Goal: Task Accomplishment & Management: Manage account settings

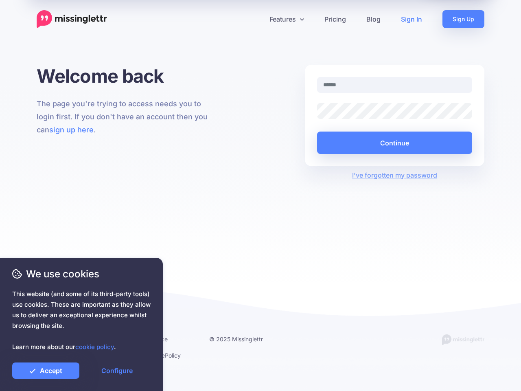
click at [260, 195] on div "Welcome back The page you're trying to access needs you to login first. If you …" at bounding box center [260, 173] width 521 height 217
click at [257, 19] on icon at bounding box center [257, 19] width 4 height 4
click at [286, 19] on link "Features" at bounding box center [286, 19] width 55 height 18
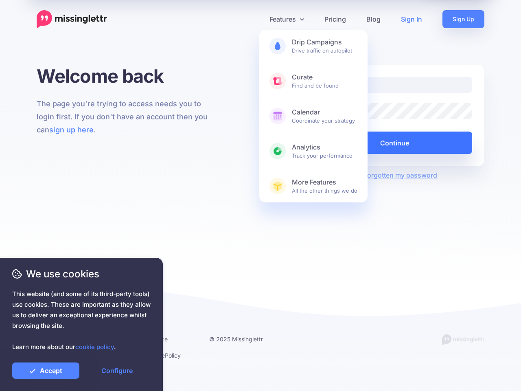
click at [394, 142] on button "Continue" at bounding box center [394, 142] width 155 height 22
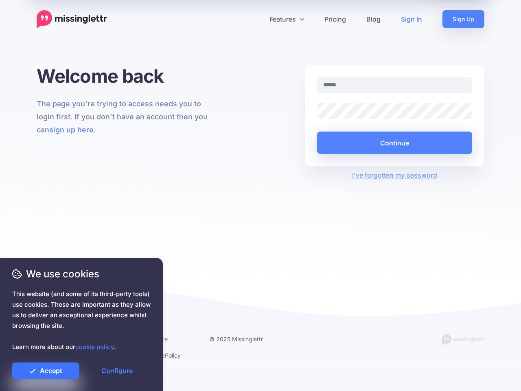
click at [46, 370] on link "Accept" at bounding box center [45, 370] width 67 height 16
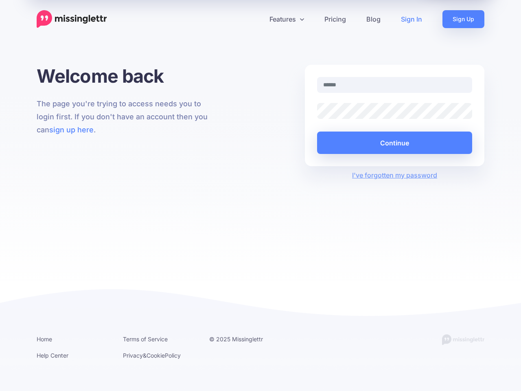
click at [117, 370] on link "Configure" at bounding box center [116, 370] width 67 height 16
